Goal: Task Accomplishment & Management: Manage account settings

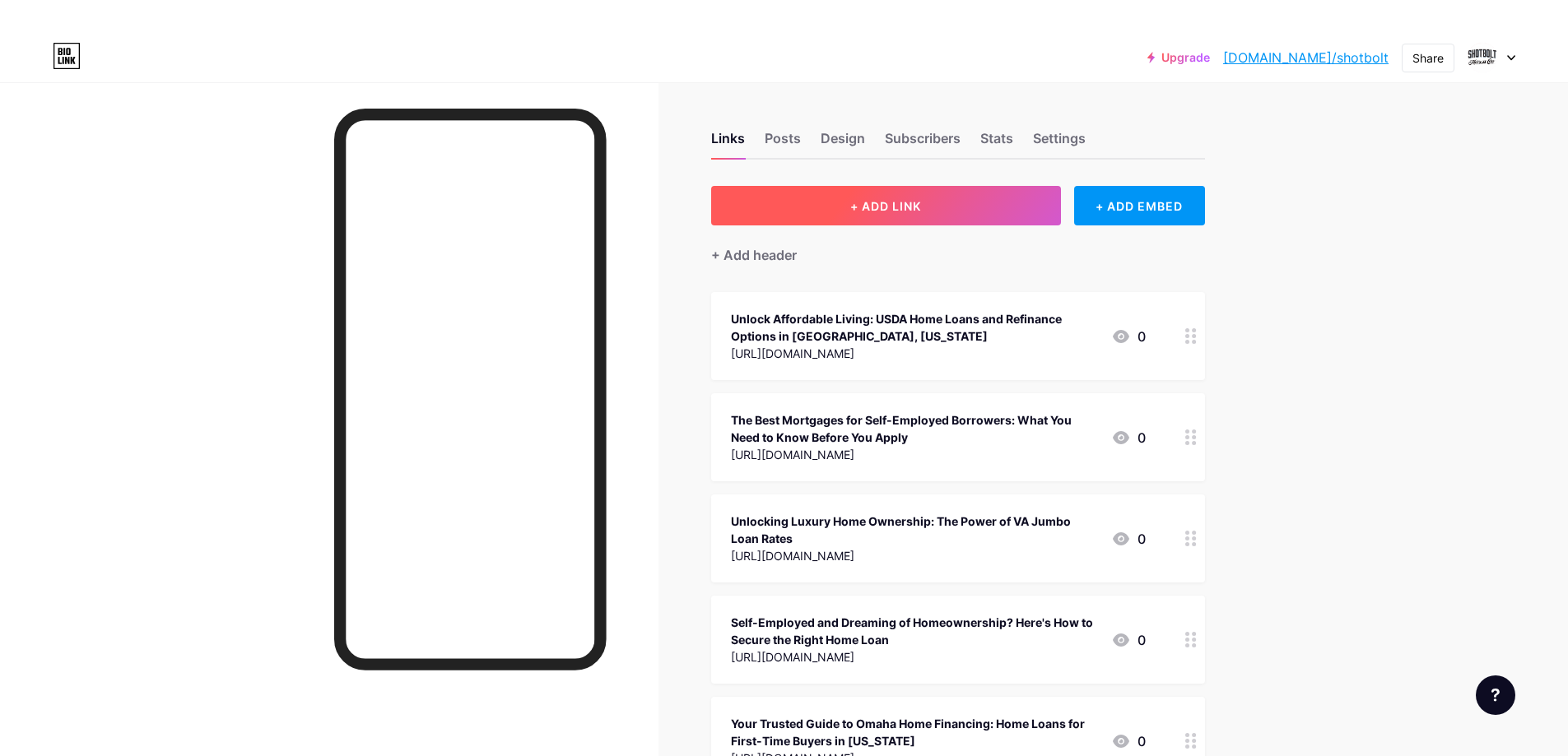
click at [875, 206] on span "+ ADD LINK" at bounding box center [886, 206] width 71 height 14
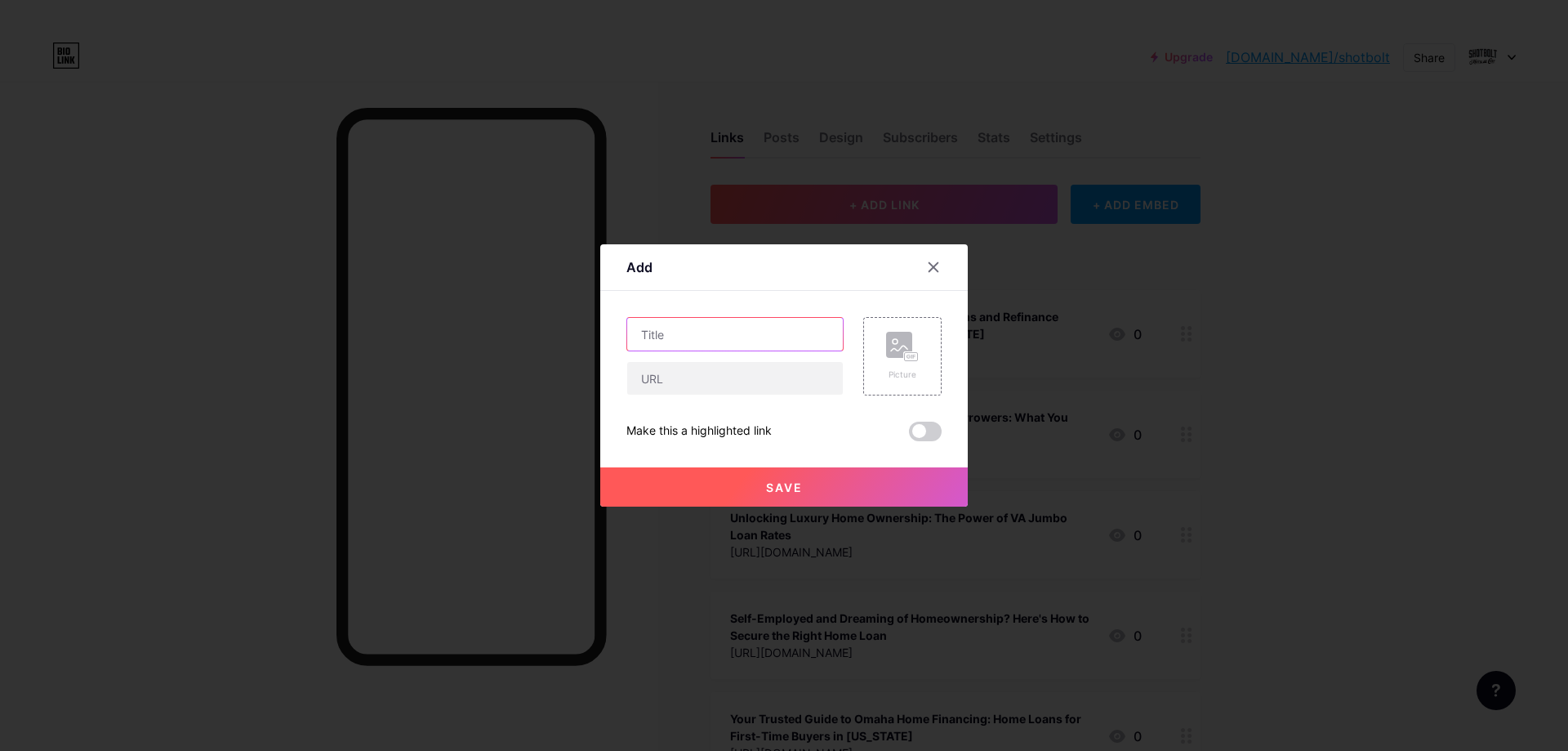
click at [700, 329] on input "text" at bounding box center [735, 334] width 216 height 33
click at [677, 376] on input "text" at bounding box center [735, 378] width 216 height 33
paste input "[URL][DOMAIN_NAME]"
type input "[URL][DOMAIN_NAME]"
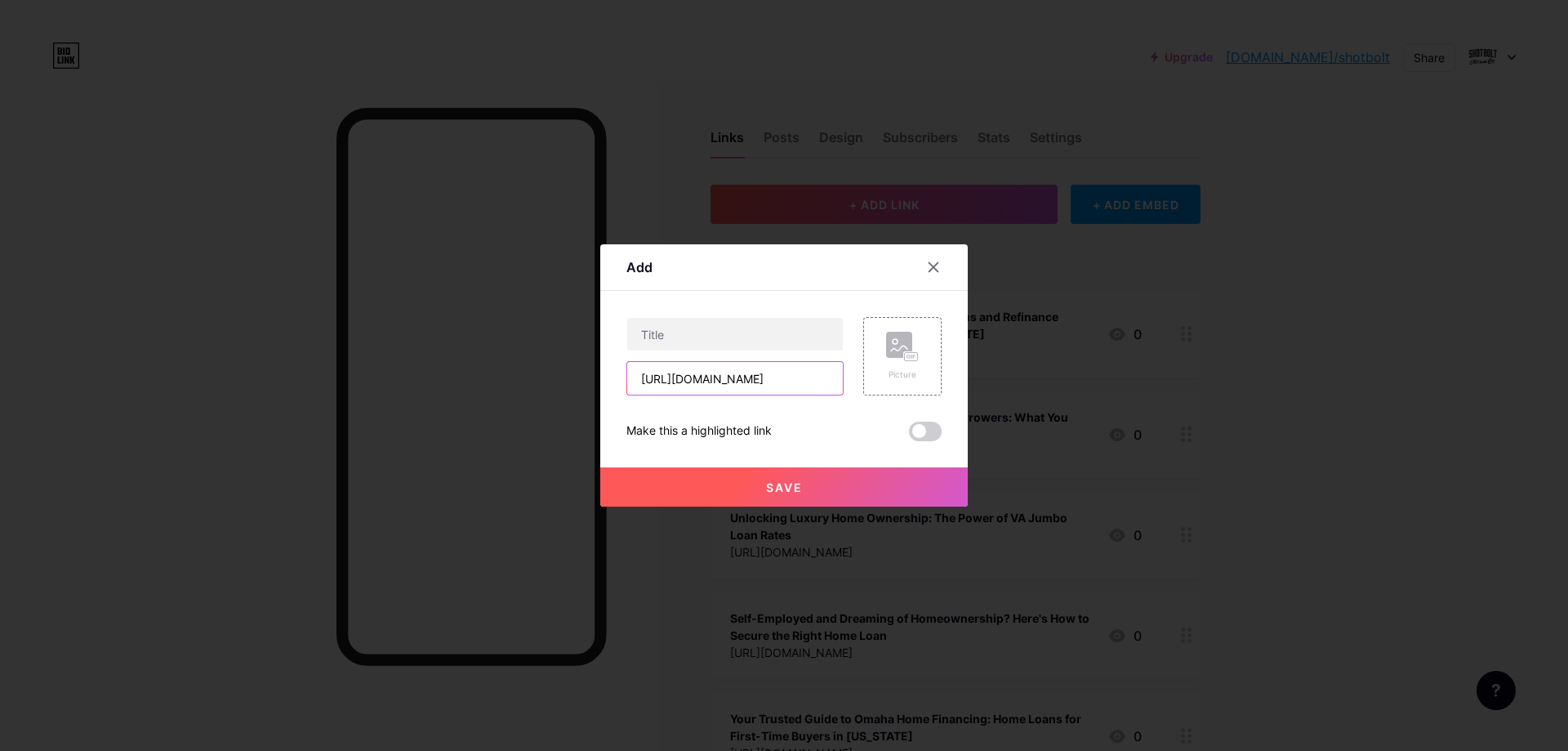
scroll to position [0, 0]
click at [661, 326] on input "text" at bounding box center [735, 334] width 216 height 33
paste input "The Ultimate Guide to Home Loan [GEOGRAPHIC_DATA]: How to Find the Best Mortgag…"
type input "The Ultimate Guide to Home Loan [GEOGRAPHIC_DATA]: How to Find the Best Mortgag…"
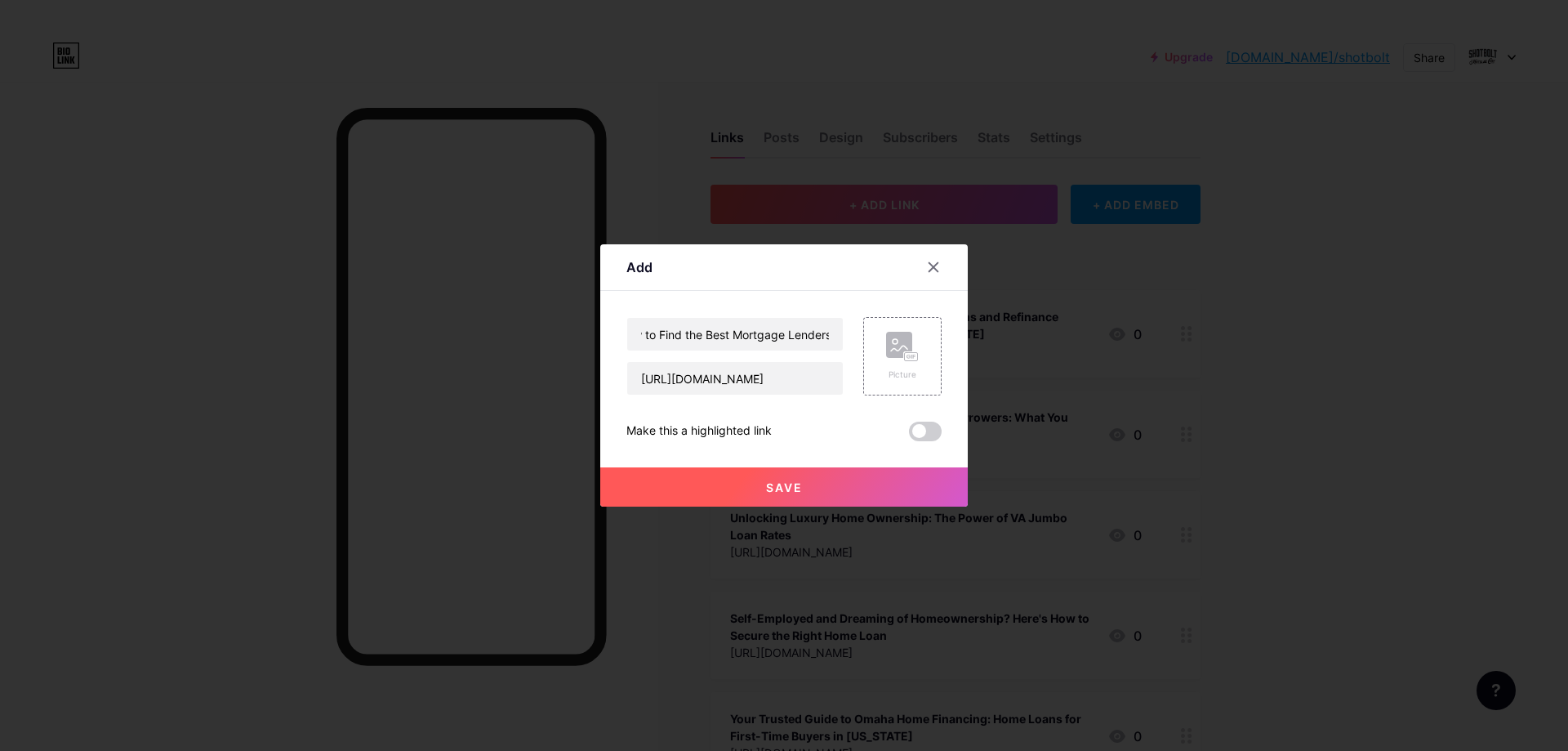
click at [920, 428] on span at bounding box center [925, 431] width 33 height 20
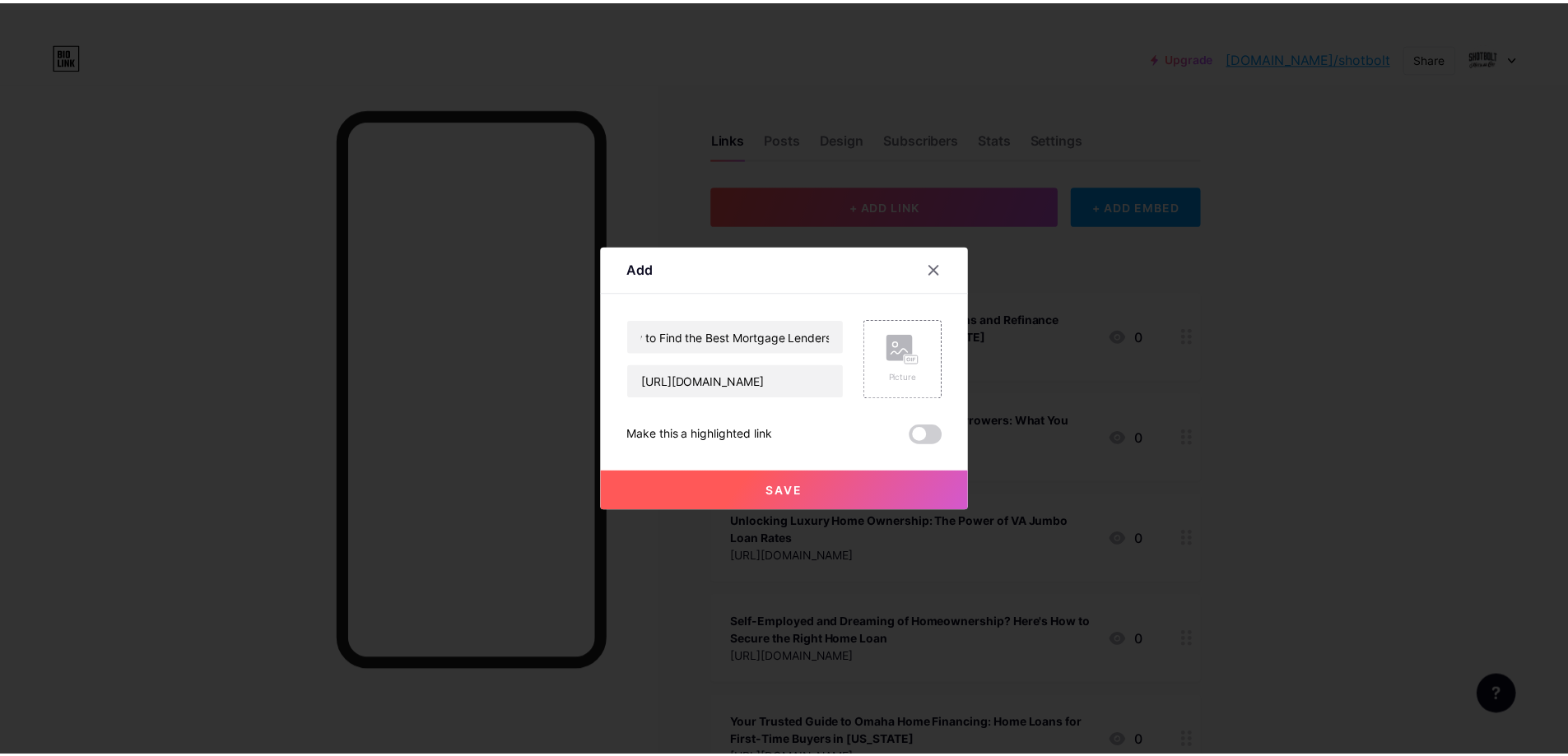
scroll to position [0, 0]
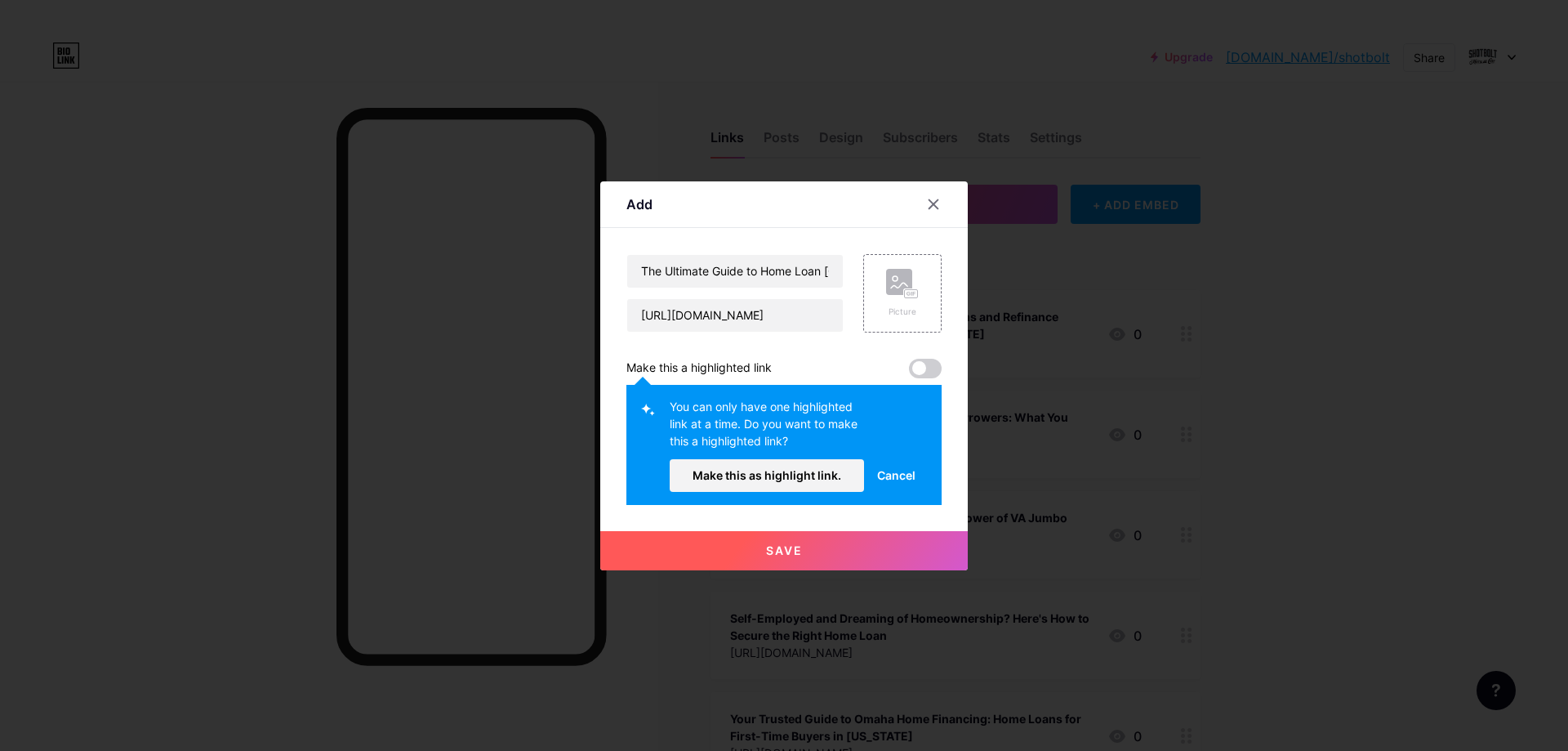
click at [915, 372] on span at bounding box center [925, 368] width 33 height 20
drag, startPoint x: 925, startPoint y: 371, endPoint x: 937, endPoint y: 370, distance: 12.0
click at [937, 370] on span at bounding box center [925, 368] width 33 height 20
click at [833, 473] on span "Make this as highlight link." at bounding box center [767, 475] width 149 height 14
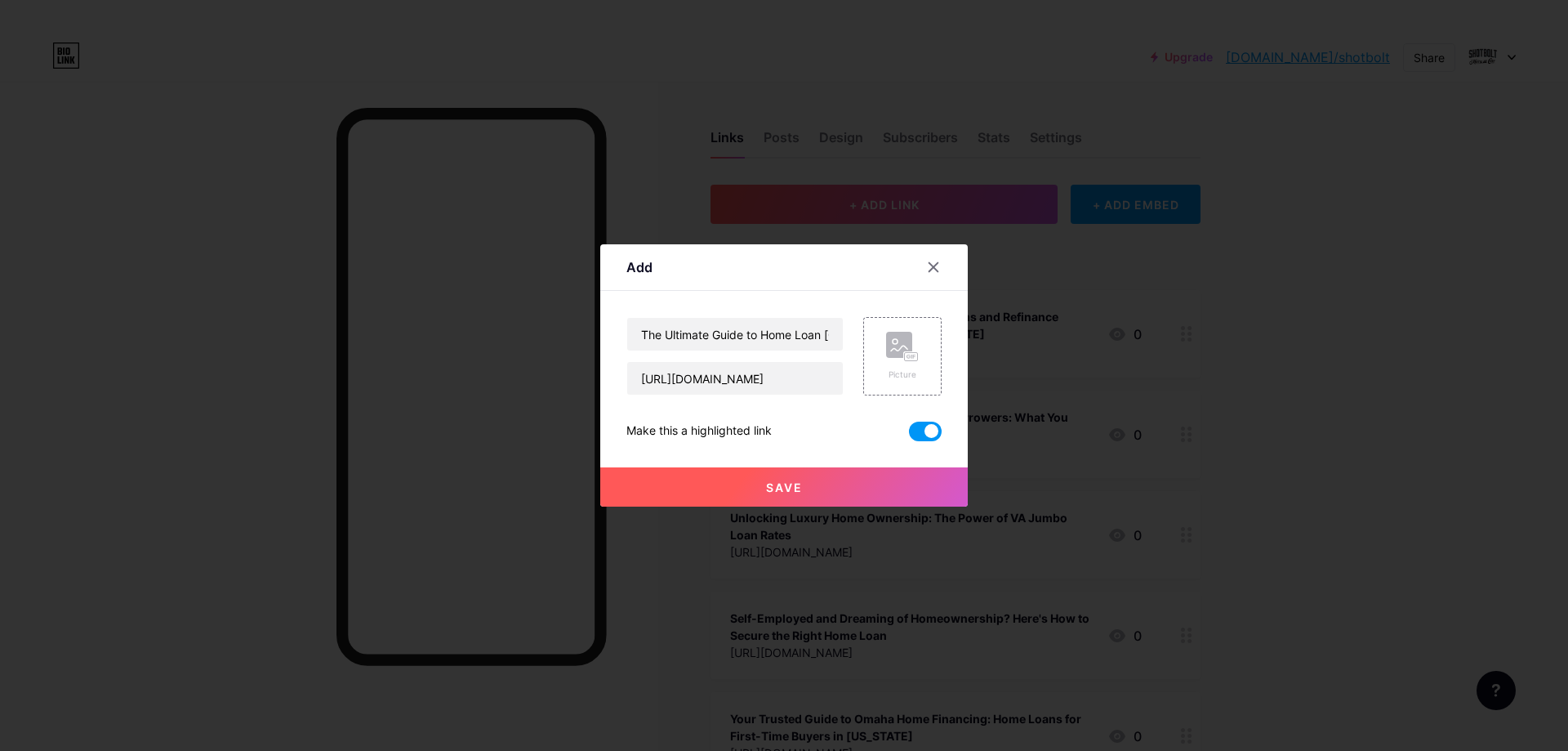
click at [845, 472] on button "Save" at bounding box center [784, 487] width 367 height 40
